Goal: Transaction & Acquisition: Purchase product/service

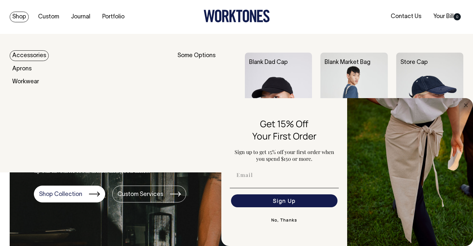
click at [18, 15] on link "Shop" at bounding box center [19, 17] width 19 height 11
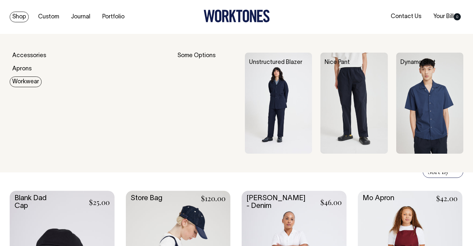
click at [29, 83] on link "Workwear" at bounding box center [26, 81] width 32 height 11
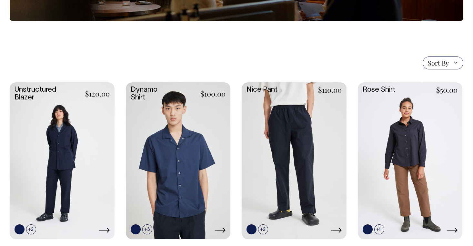
scroll to position [134, 0]
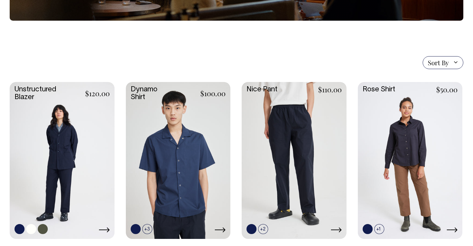
click at [71, 144] on link at bounding box center [62, 160] width 105 height 156
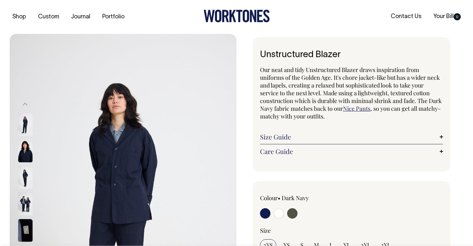
click at [277, 214] on input "radio" at bounding box center [278, 213] width 10 height 10
radio input "true"
click at [277, 212] on input "radio" at bounding box center [278, 213] width 10 height 10
click at [294, 212] on input "radio" at bounding box center [292, 213] width 10 height 10
radio input "true"
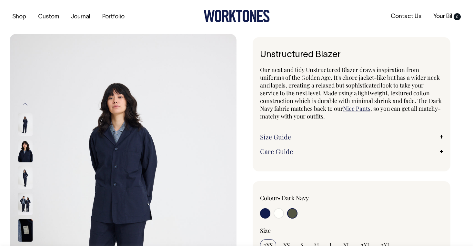
radio input "true"
select select "Olive"
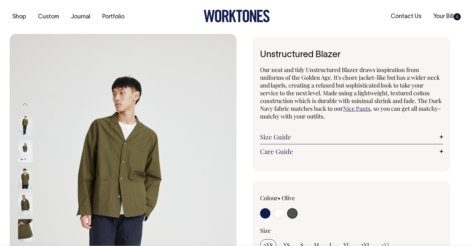
click at [278, 214] on input "radio" at bounding box center [278, 213] width 10 height 10
radio input "true"
select select "Off-White"
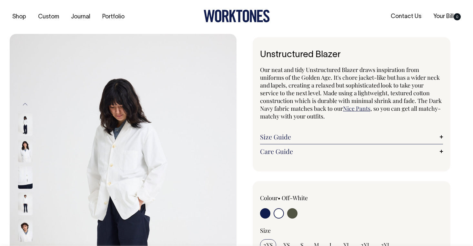
click at [27, 224] on img at bounding box center [25, 230] width 15 height 23
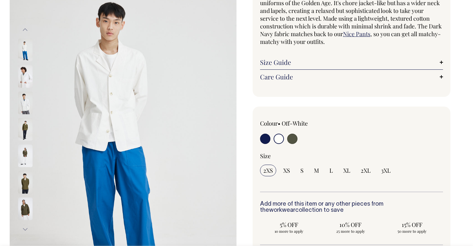
scroll to position [75, 0]
